Goal: Task Accomplishment & Management: Manage account settings

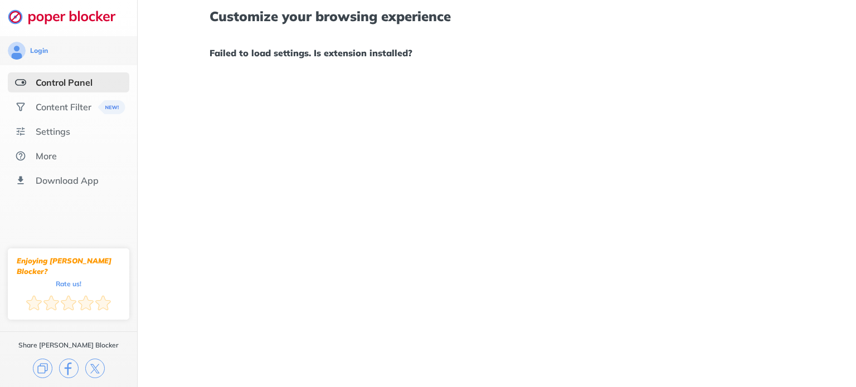
click at [316, 120] on div "Customize your browsing experience Failed to load settings. Is extension instal…" at bounding box center [497, 193] width 718 height 387
click at [68, 125] on div "Settings" at bounding box center [68, 131] width 121 height 20
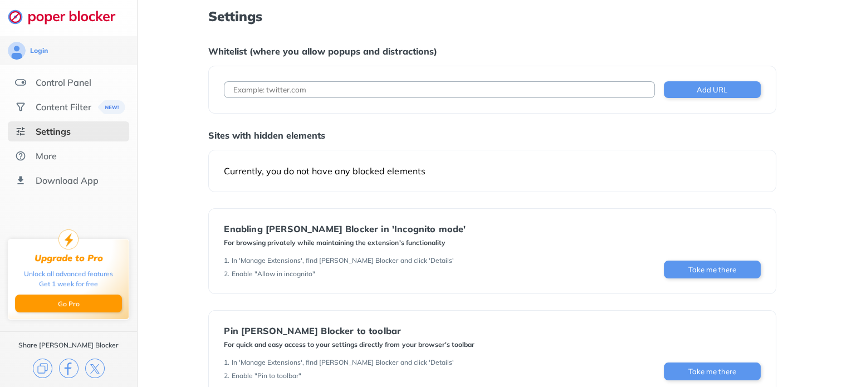
click at [277, 173] on div "Currently, you do not have any blocked elements" at bounding box center [492, 170] width 536 height 11
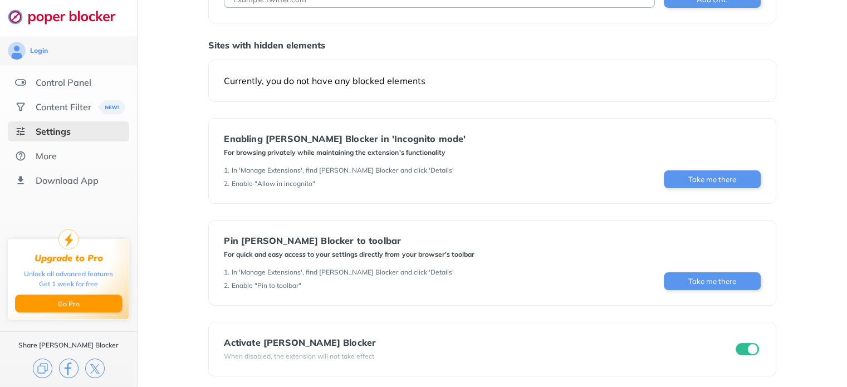
scroll to position [94, 0]
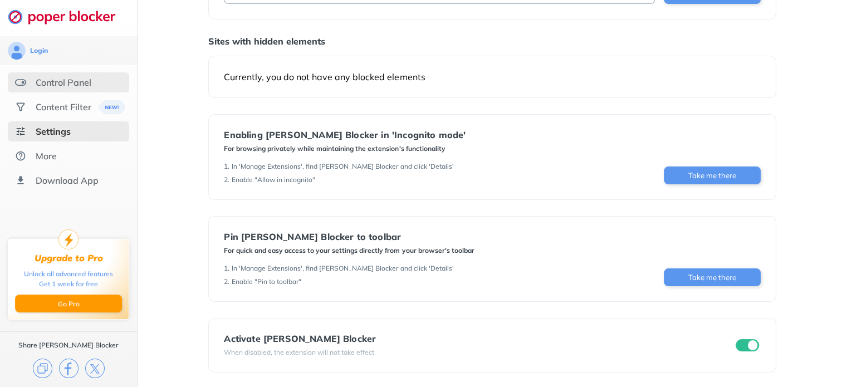
click at [66, 81] on div "Control Panel" at bounding box center [64, 82] width 56 height 11
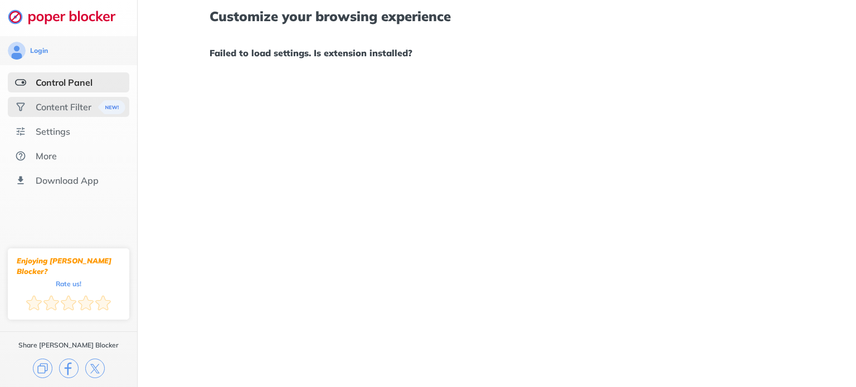
click at [63, 99] on div "Content Filter" at bounding box center [68, 107] width 121 height 20
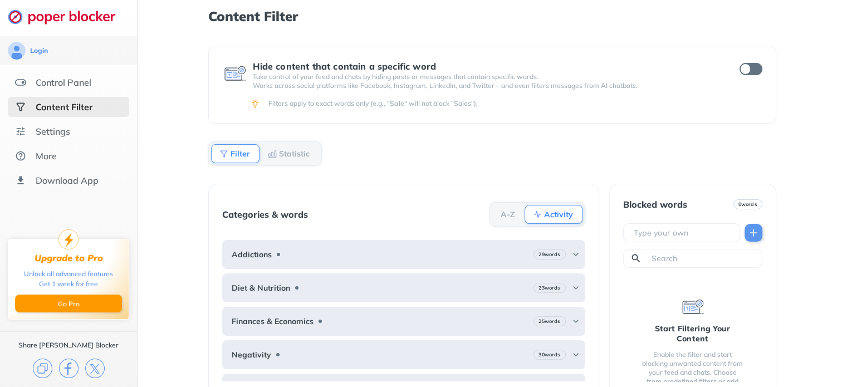
click at [63, 76] on div "Control Panel" at bounding box center [68, 82] width 121 height 20
